Goal: Task Accomplishment & Management: Use online tool/utility

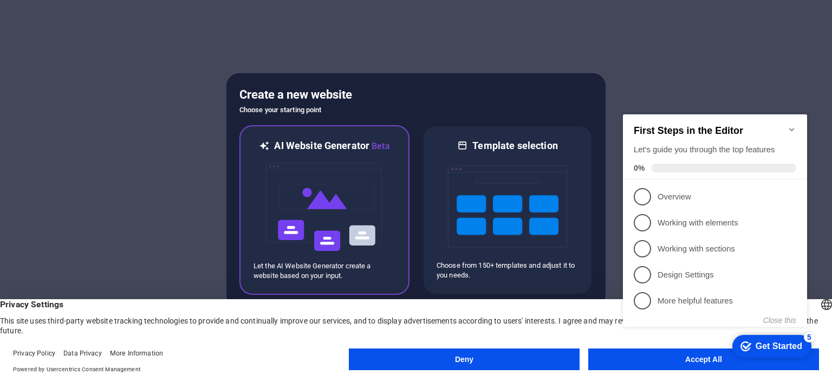
click at [367, 226] on img at bounding box center [324, 207] width 119 height 108
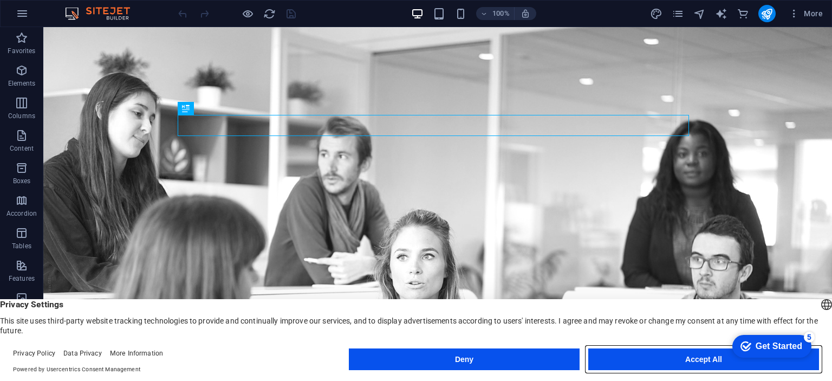
click at [703, 361] on button "Accept All" at bounding box center [703, 359] width 231 height 22
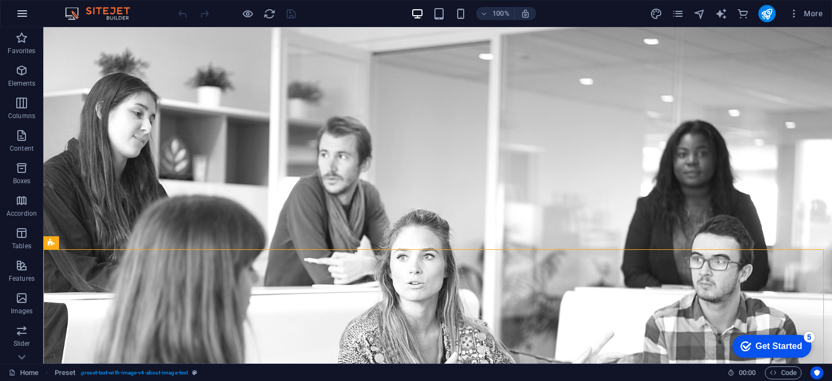
click at [21, 16] on icon "button" at bounding box center [22, 13] width 13 height 13
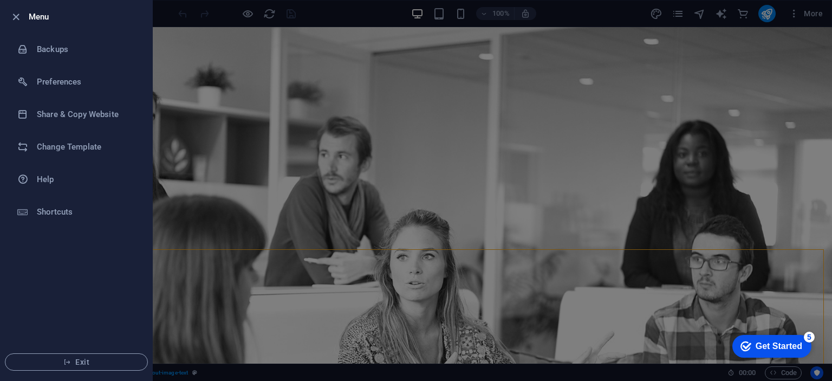
click at [201, 135] on div at bounding box center [416, 190] width 832 height 381
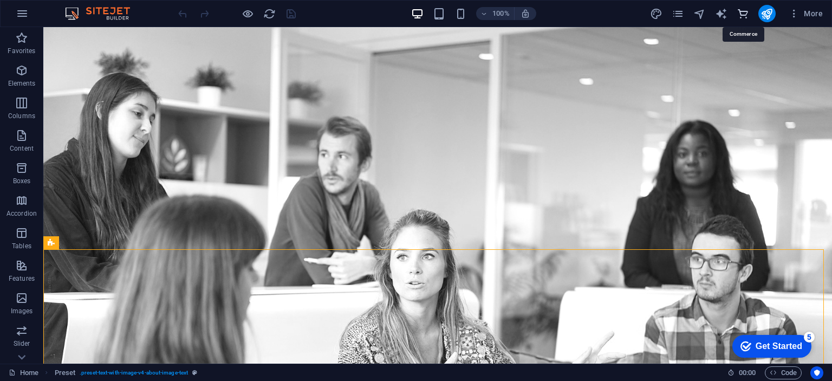
click at [745, 15] on icon "commerce" at bounding box center [742, 14] width 12 height 12
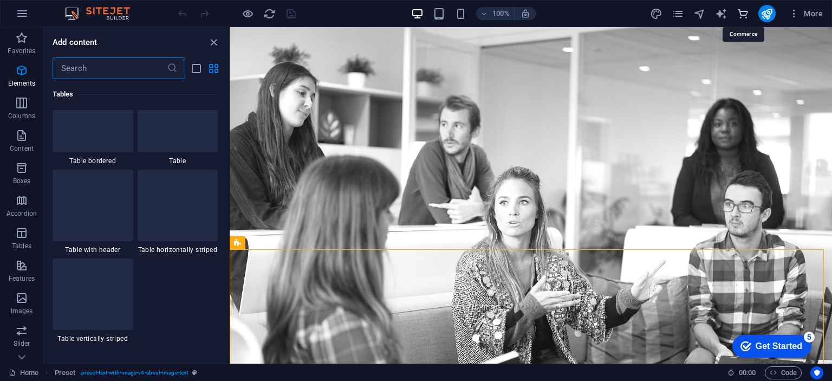
scroll to position [10433, 0]
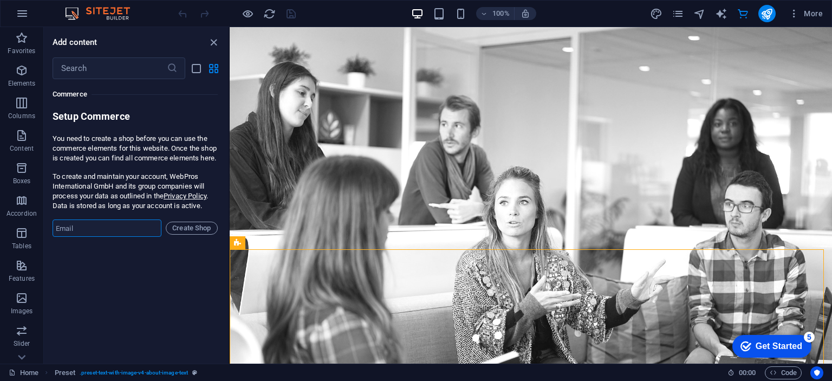
click at [90, 237] on input "email" at bounding box center [107, 227] width 109 height 17
type input "[EMAIL_ADDRESS][DOMAIN_NAME]"
click at [194, 234] on span "Create Shop" at bounding box center [192, 227] width 42 height 13
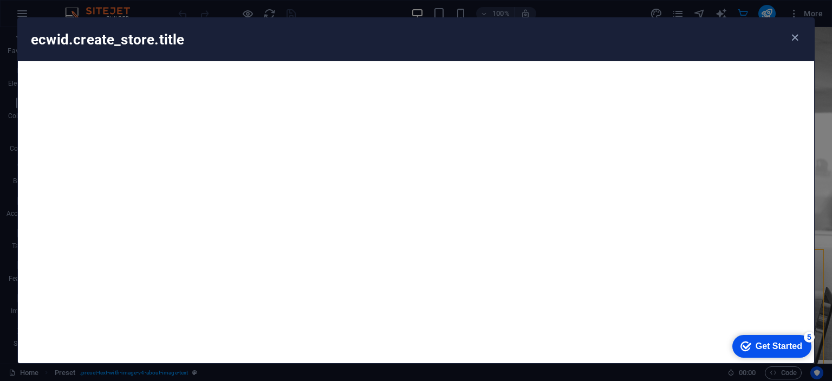
click at [777, 344] on div "Get Started" at bounding box center [778, 346] width 47 height 10
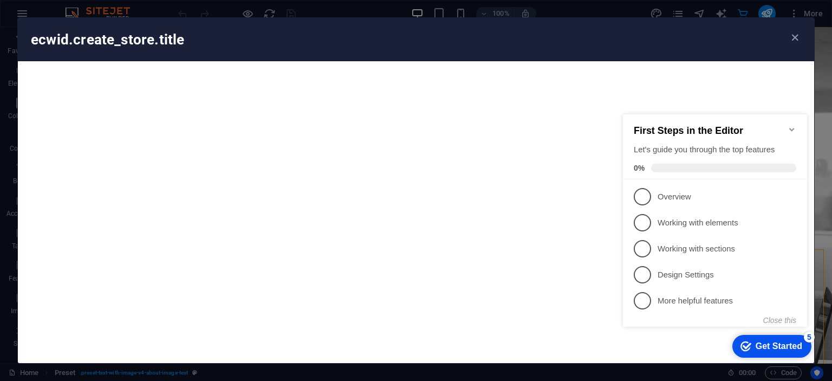
click at [790, 129] on h2 "First Steps in the Editor" at bounding box center [714, 130] width 162 height 11
click at [790, 128] on icon "Minimize checklist" at bounding box center [791, 129] width 5 height 3
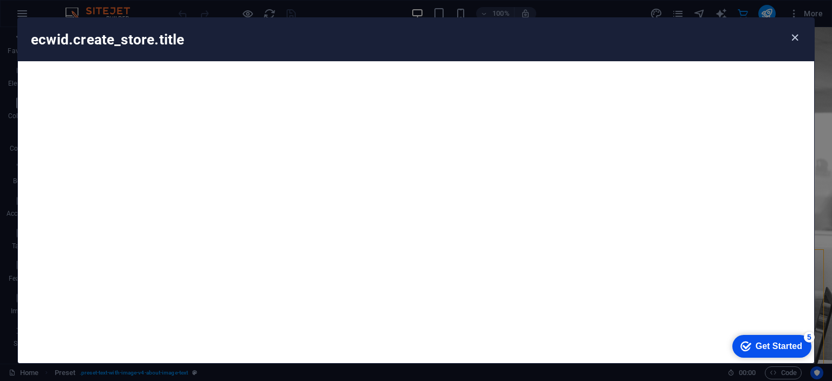
click at [794, 37] on icon "button" at bounding box center [794, 37] width 12 height 12
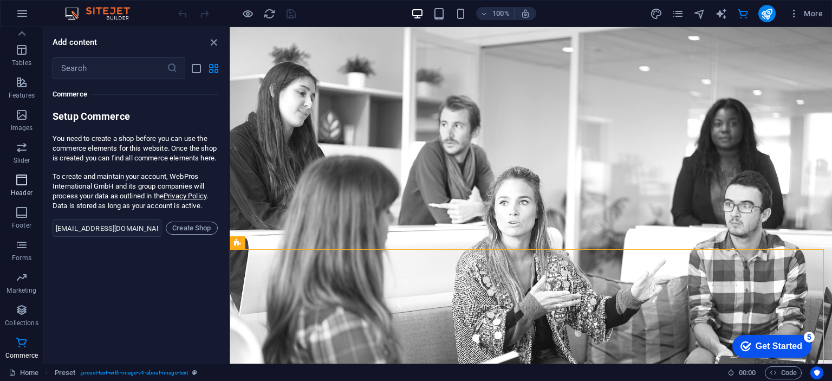
scroll to position [0, 0]
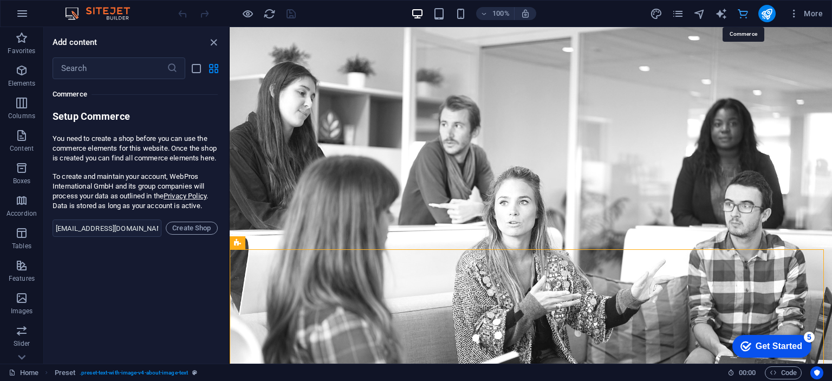
click at [743, 15] on icon "commerce" at bounding box center [742, 14] width 12 height 12
click at [744, 10] on icon "commerce" at bounding box center [742, 14] width 12 height 12
click at [189, 234] on span "Create Shop" at bounding box center [192, 227] width 42 height 13
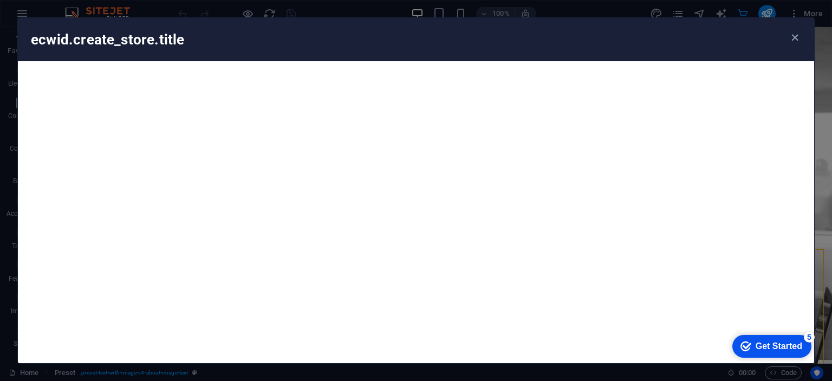
click at [766, 349] on div "Get Started" at bounding box center [778, 346] width 47 height 10
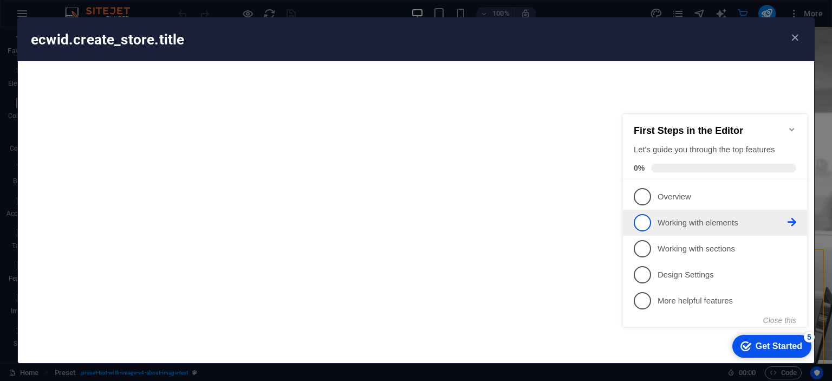
click at [649, 225] on span "2" at bounding box center [641, 222] width 17 height 17
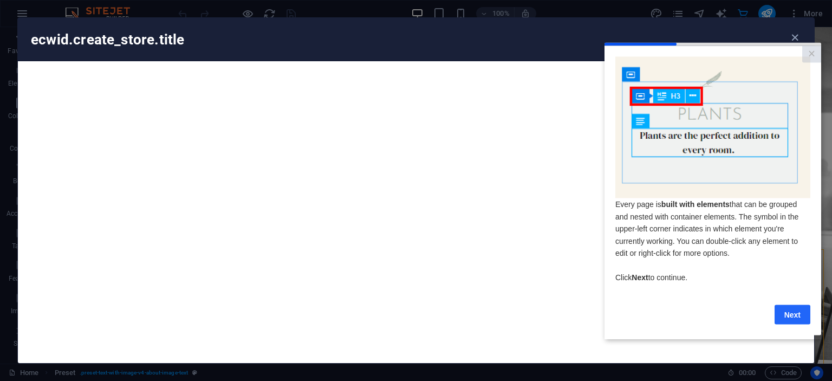
click at [797, 319] on link "Next" at bounding box center [792, 313] width 36 height 19
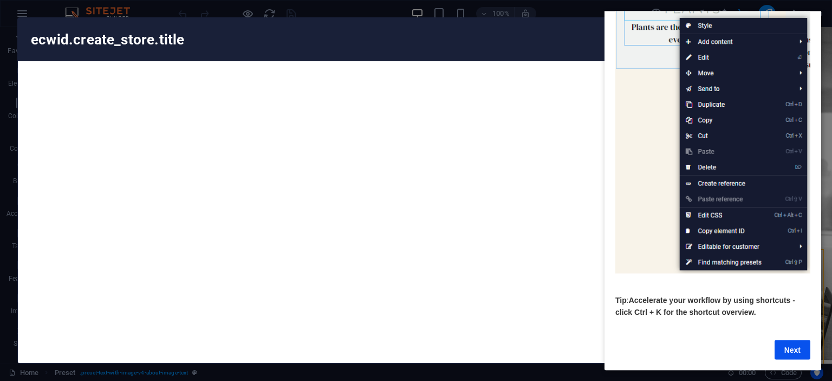
scroll to position [110, 0]
click at [788, 345] on link "Next" at bounding box center [792, 348] width 36 height 19
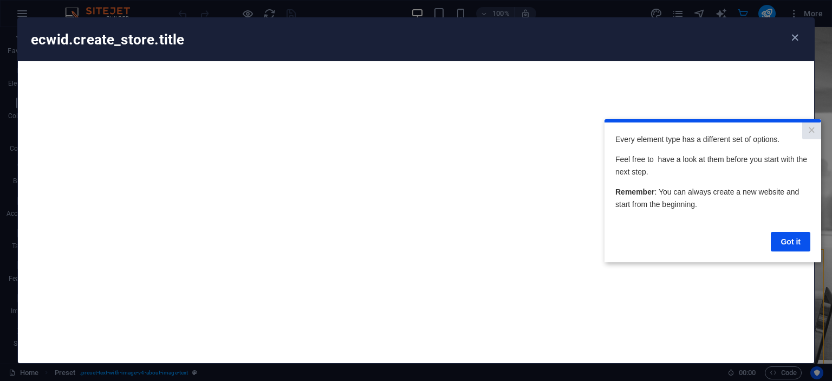
scroll to position [0, 0]
click at [792, 244] on link "Got it" at bounding box center [790, 240] width 40 height 19
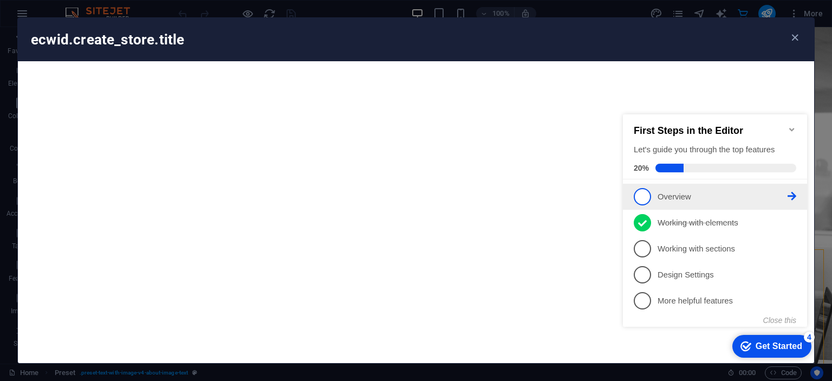
click at [645, 195] on span "1" at bounding box center [641, 196] width 17 height 17
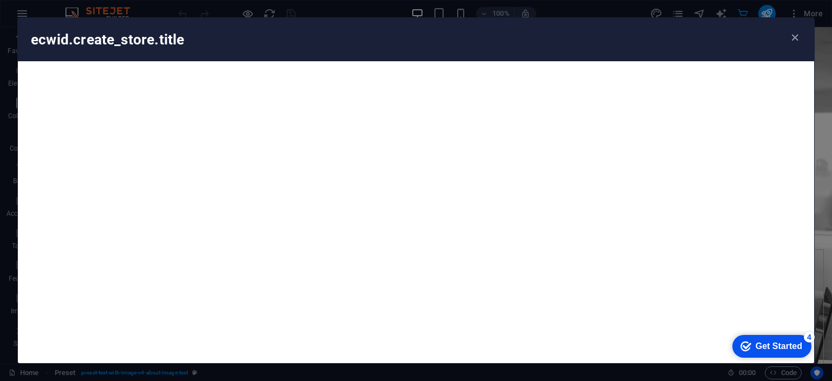
click at [762, 351] on div "Get Started" at bounding box center [778, 346] width 47 height 10
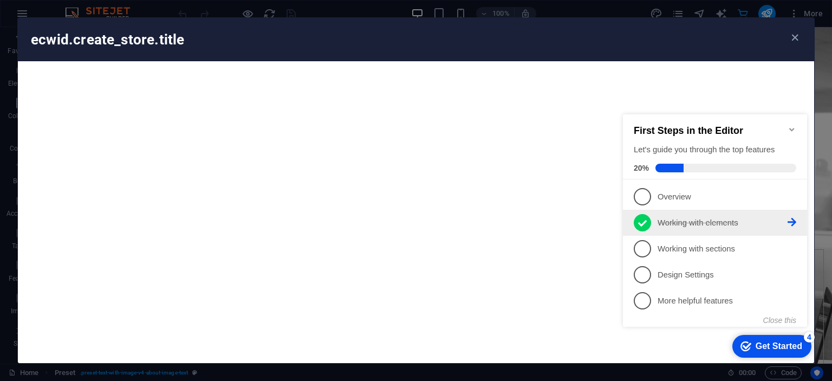
click at [793, 220] on icon at bounding box center [791, 222] width 9 height 9
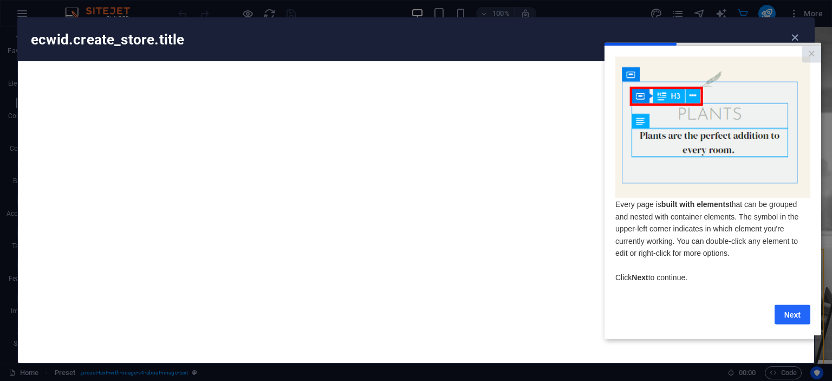
click at [795, 317] on link "Next" at bounding box center [792, 313] width 36 height 19
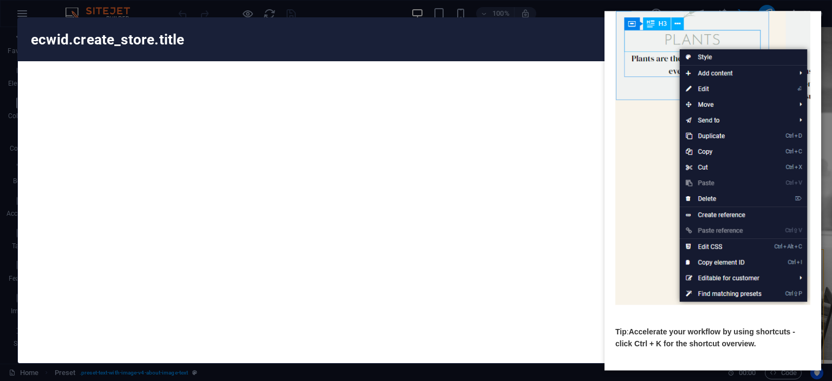
scroll to position [110, 0]
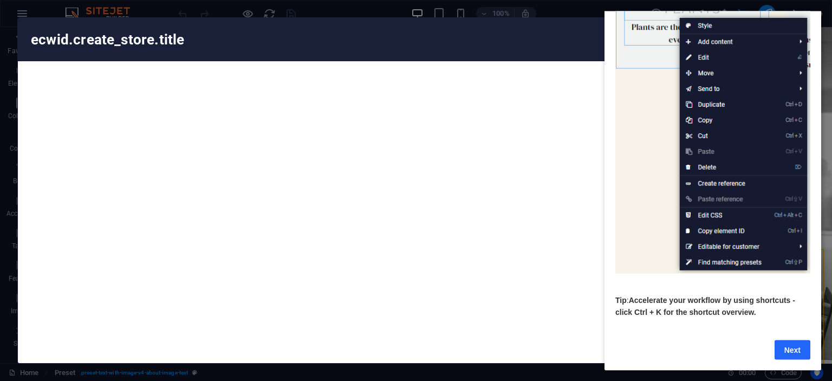
click at [786, 339] on link "Next" at bounding box center [792, 348] width 36 height 19
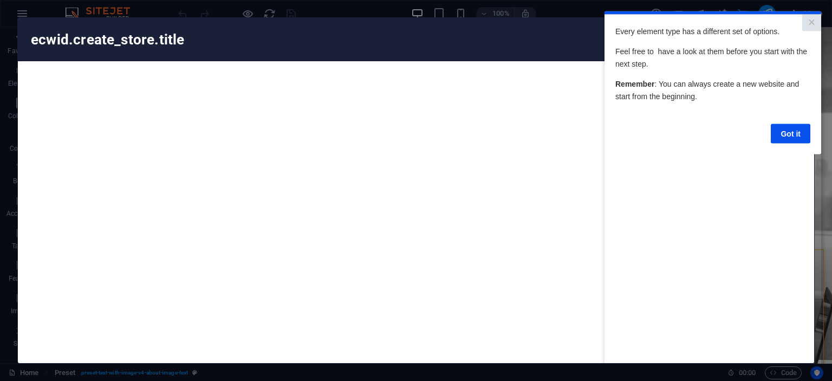
scroll to position [0, 0]
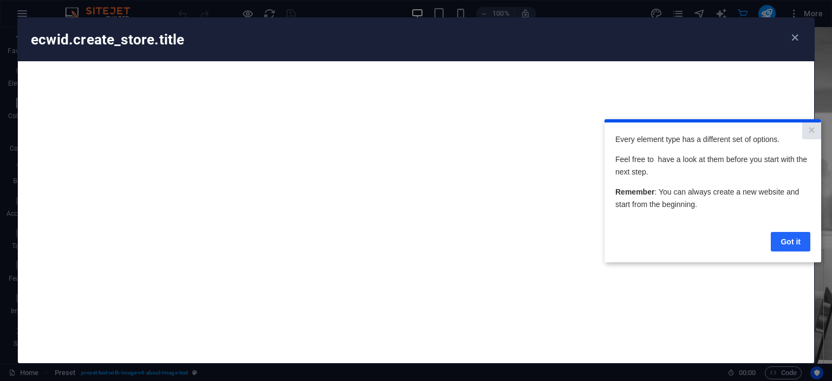
click at [794, 245] on link "Got it" at bounding box center [790, 240] width 40 height 19
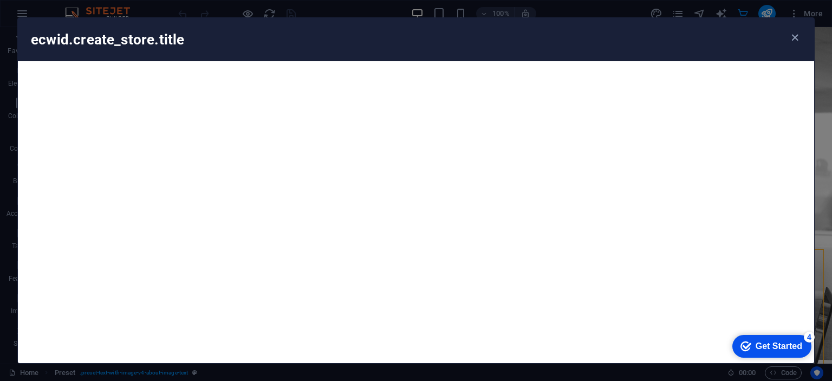
click at [783, 344] on div "Get Started" at bounding box center [778, 346] width 47 height 10
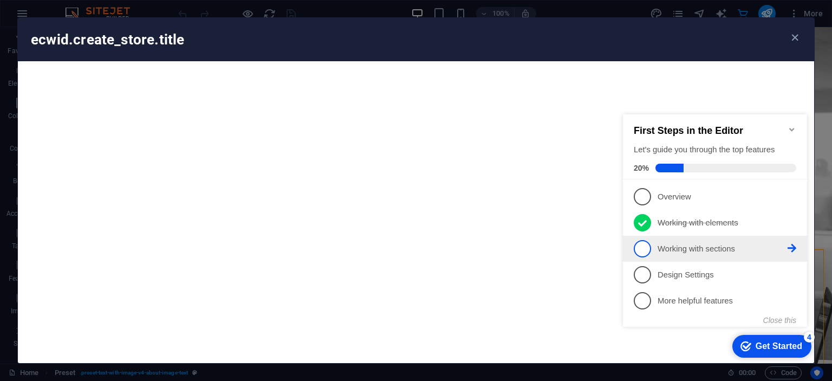
click at [667, 247] on p "Working with sections - incomplete" at bounding box center [722, 248] width 130 height 11
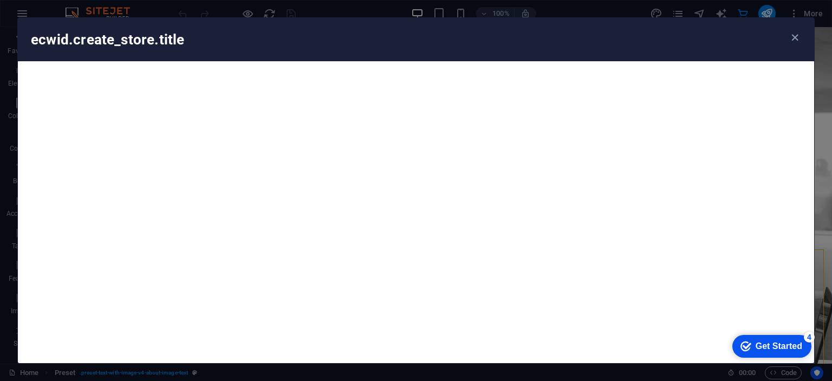
click at [764, 345] on div "Get Started" at bounding box center [778, 346] width 47 height 10
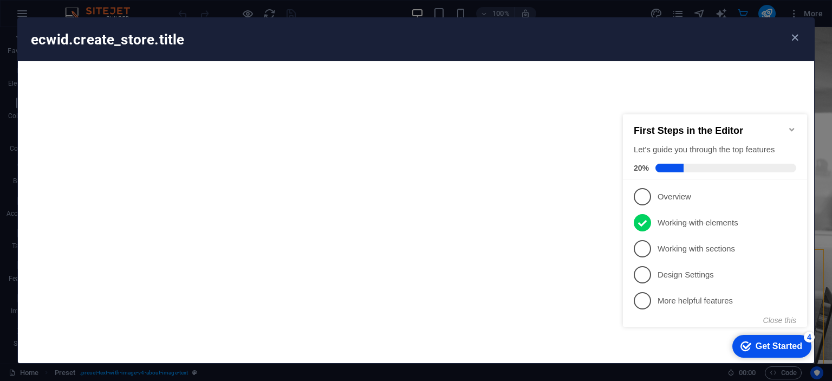
click at [793, 128] on icon "Minimize checklist" at bounding box center [791, 129] width 5 height 3
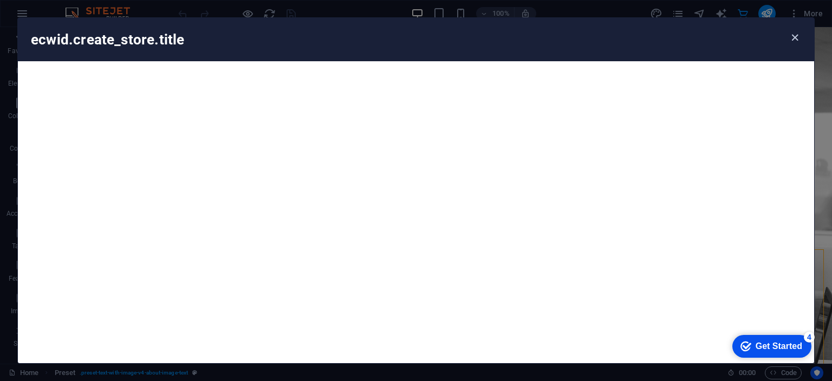
click at [790, 37] on icon "button" at bounding box center [794, 37] width 12 height 12
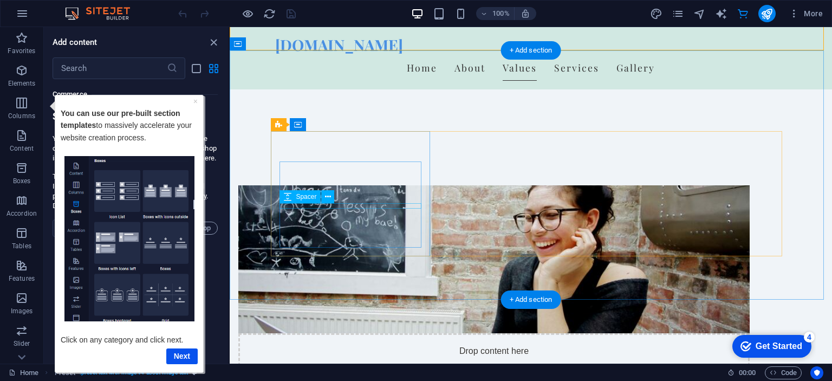
scroll to position [433, 0]
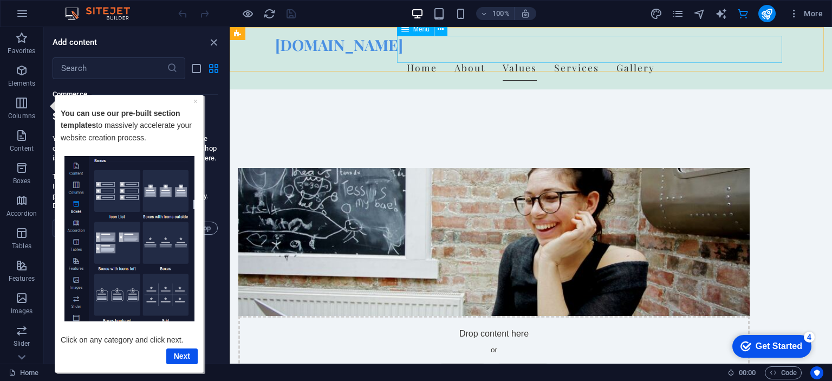
click at [636, 54] on nav "Home About Values Services Gallery" at bounding box center [530, 67] width 511 height 27
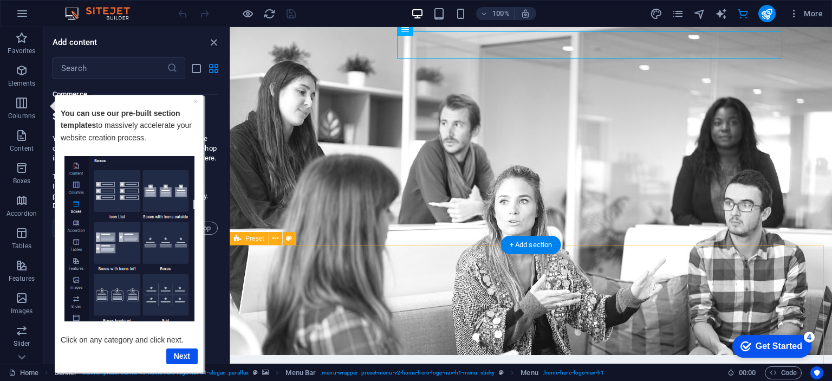
scroll to position [0, 0]
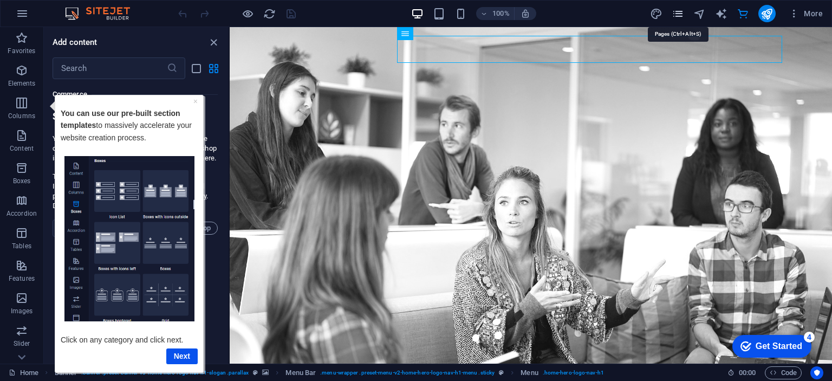
click at [680, 15] on icon "pages" at bounding box center [677, 14] width 12 height 12
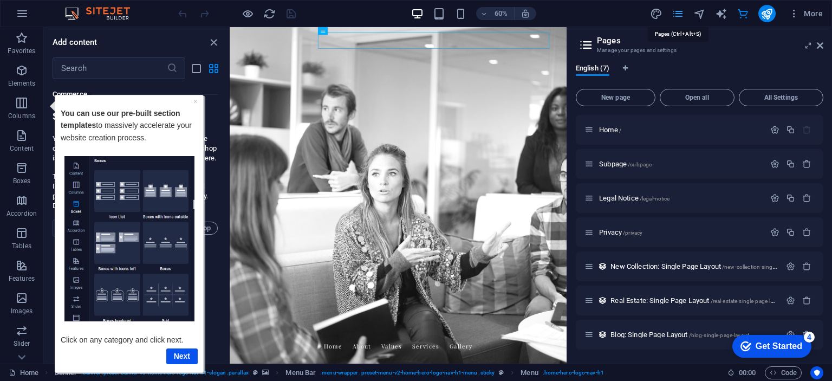
click at [678, 11] on icon "pages" at bounding box center [677, 14] width 12 height 12
click at [817, 45] on icon at bounding box center [819, 45] width 6 height 9
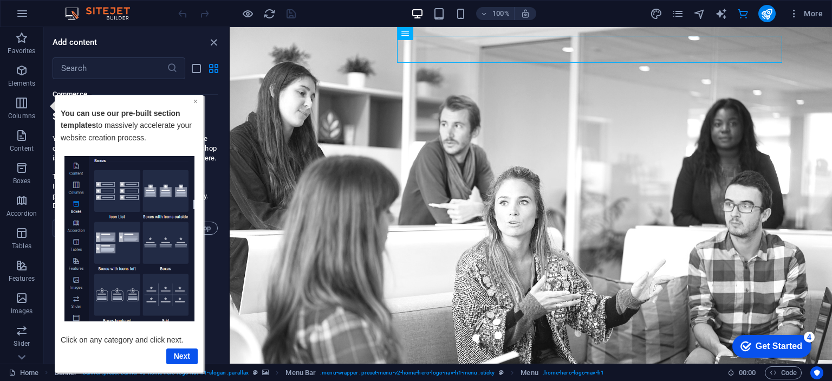
click at [194, 103] on link "×" at bounding box center [195, 100] width 4 height 9
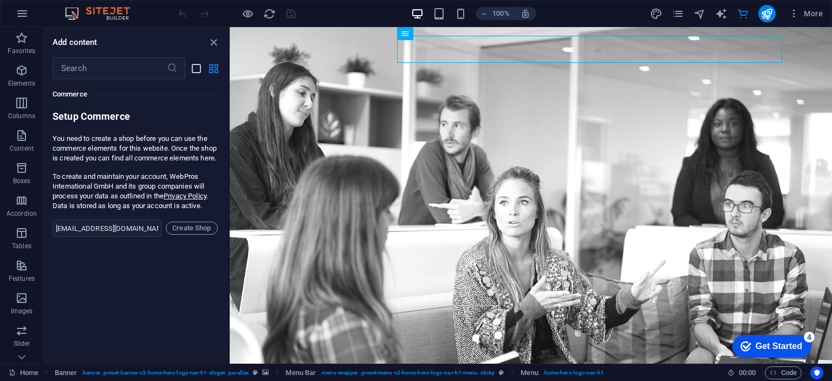
click at [197, 69] on icon "list-view" at bounding box center [196, 68] width 12 height 12
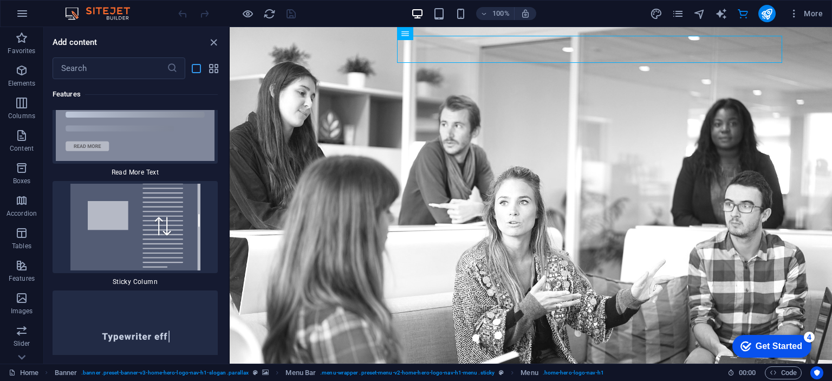
scroll to position [23156, 0]
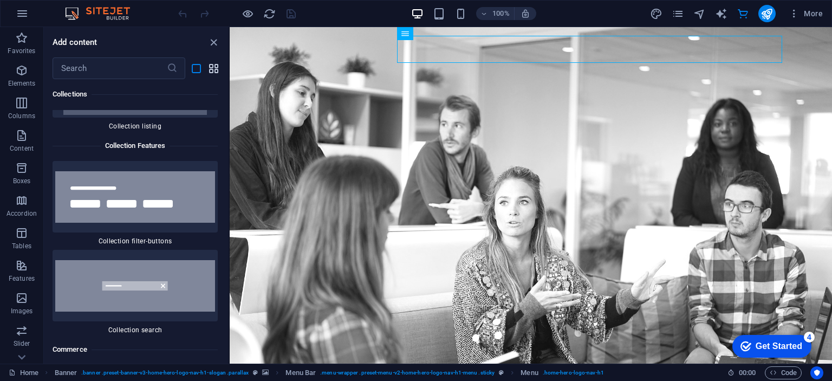
click at [207, 70] on icon "grid-view" at bounding box center [213, 68] width 12 height 12
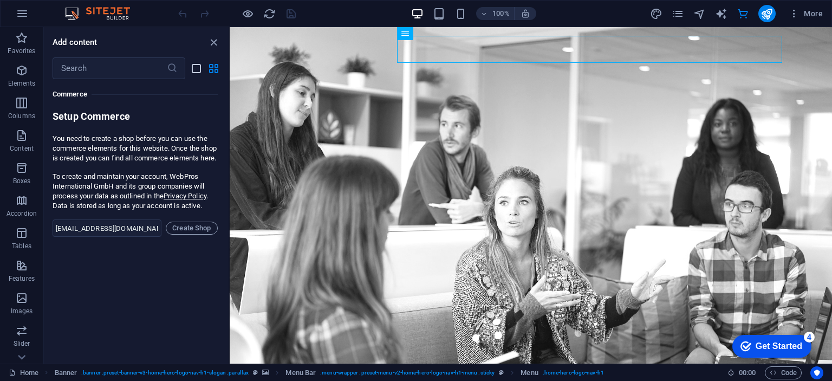
click at [198, 71] on icon "list-view" at bounding box center [196, 68] width 12 height 12
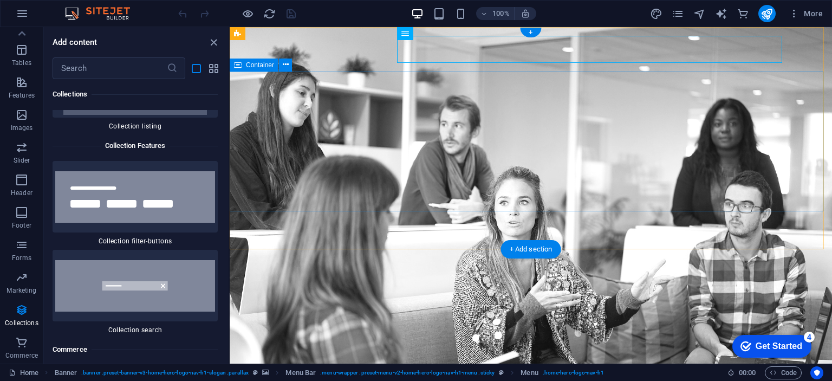
scroll to position [22940, 0]
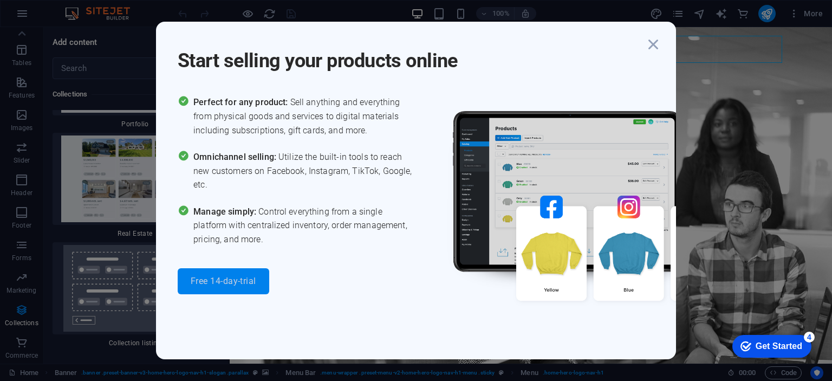
click at [220, 285] on span "Free 14-day-trial" at bounding box center [224, 281] width 66 height 9
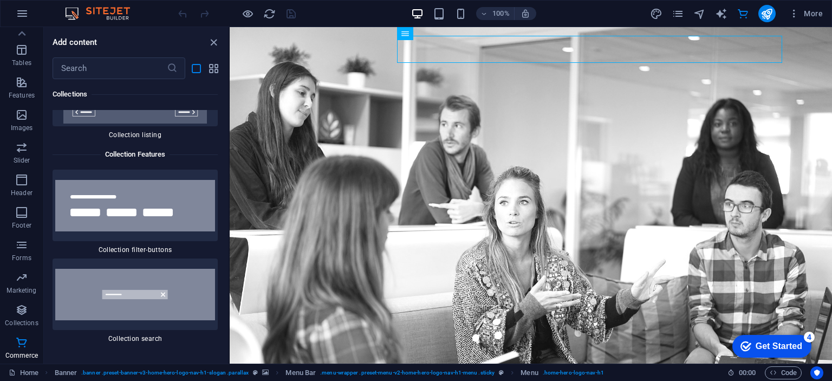
scroll to position [23156, 0]
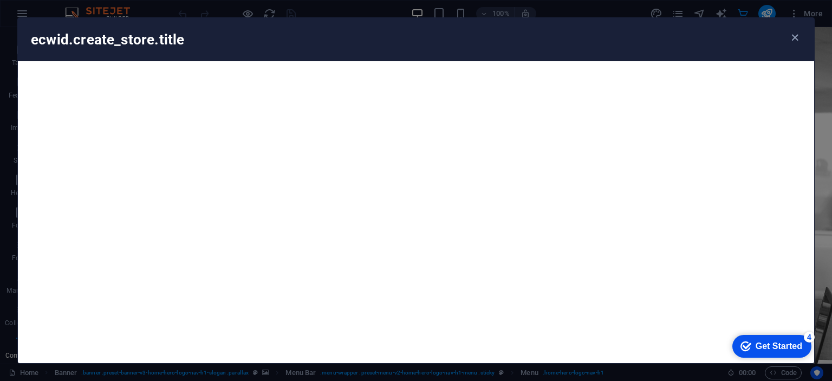
click at [762, 349] on div "Get Started" at bounding box center [778, 346] width 47 height 10
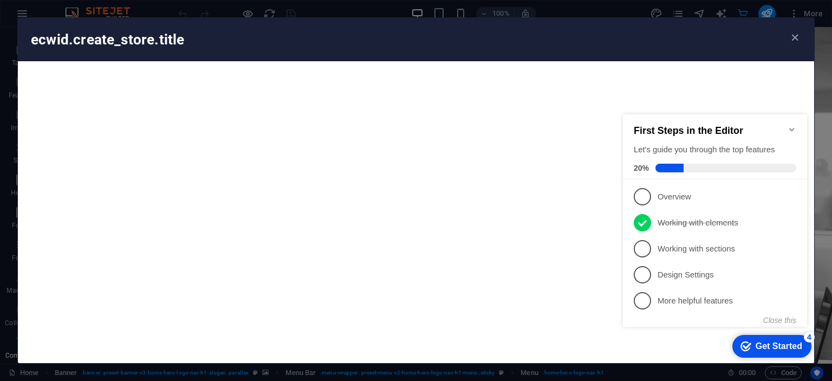
click at [771, 349] on div "Get Started" at bounding box center [778, 346] width 47 height 10
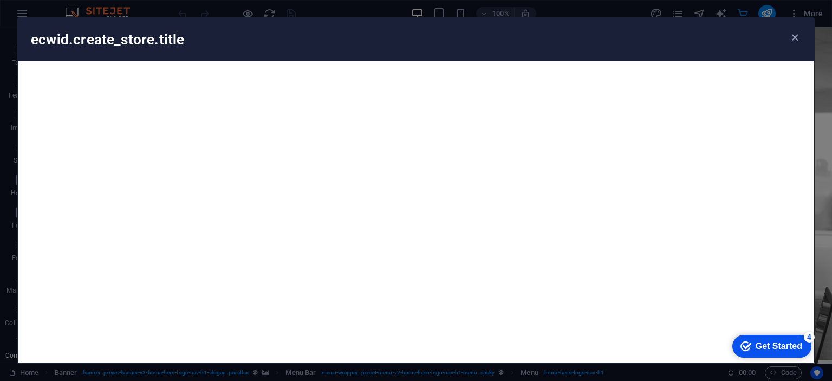
click at [802, 351] on div "Get Started" at bounding box center [778, 346] width 47 height 10
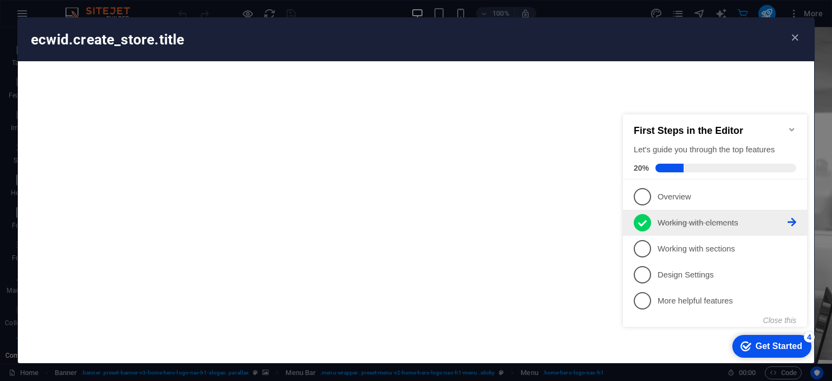
click at [692, 220] on p "Working with elements - completed" at bounding box center [722, 222] width 130 height 11
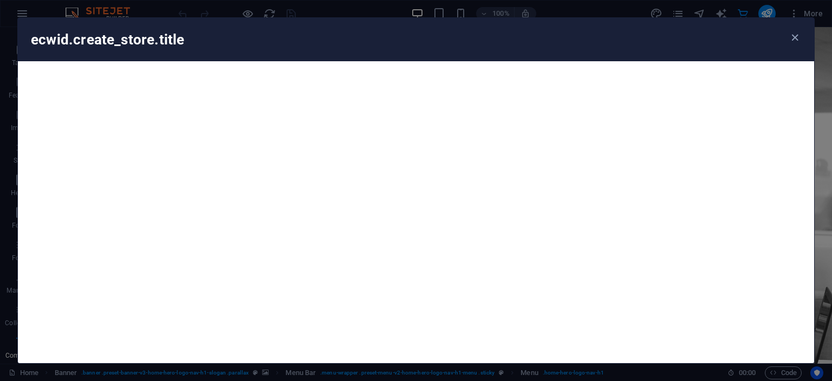
scroll to position [0, 0]
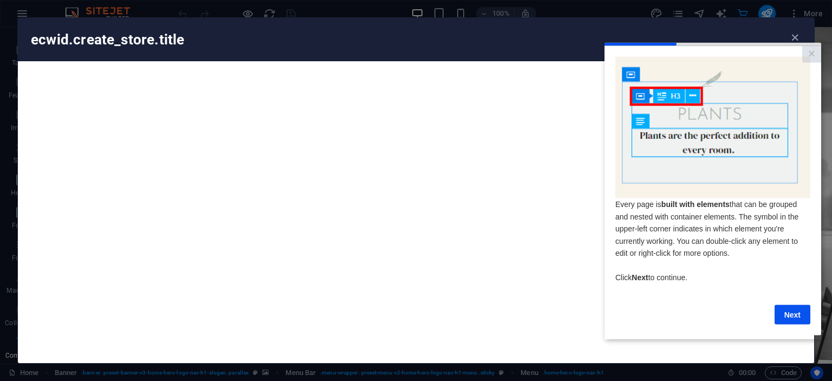
click at [793, 23] on div "ecwid.create_store.title" at bounding box center [416, 39] width 796 height 43
click at [795, 37] on icon "button" at bounding box center [794, 37] width 12 height 12
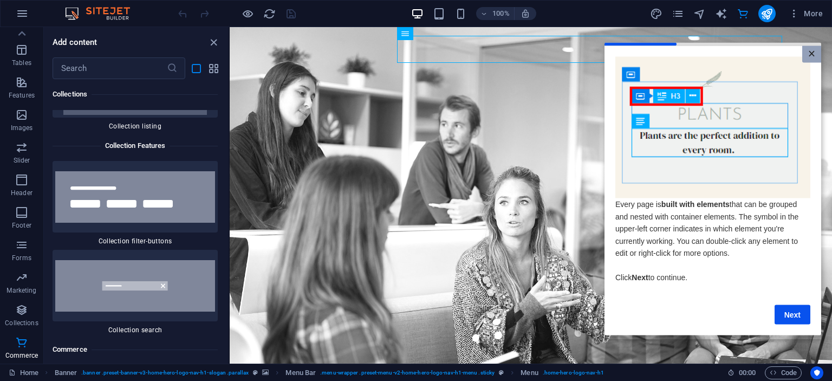
click at [812, 53] on link "×" at bounding box center [811, 53] width 19 height 17
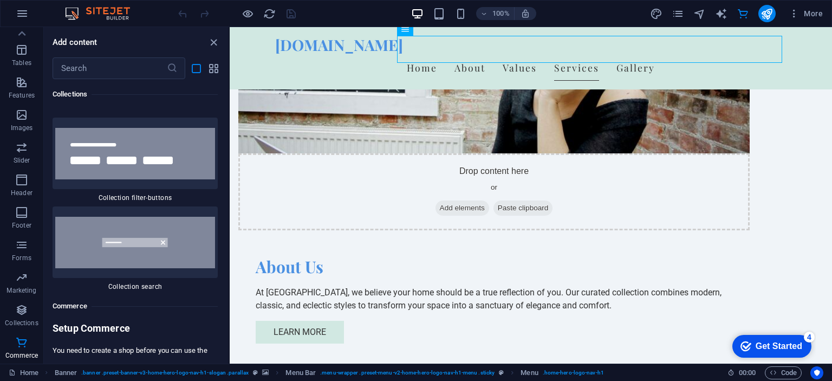
scroll to position [23210, 0]
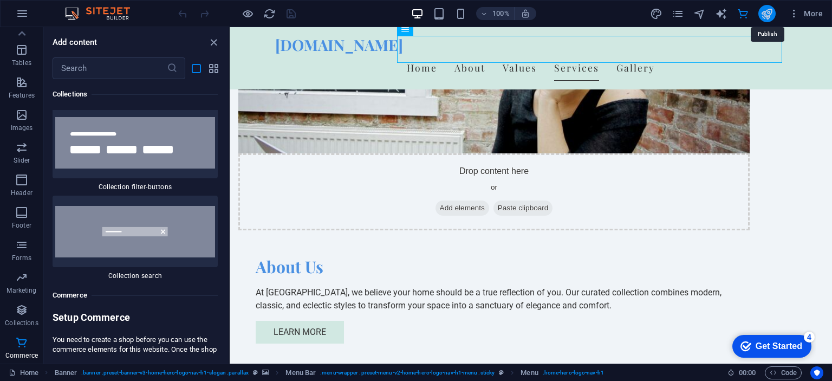
click at [762, 15] on icon "publish" at bounding box center [766, 14] width 12 height 12
